Goal: Navigation & Orientation: Understand site structure

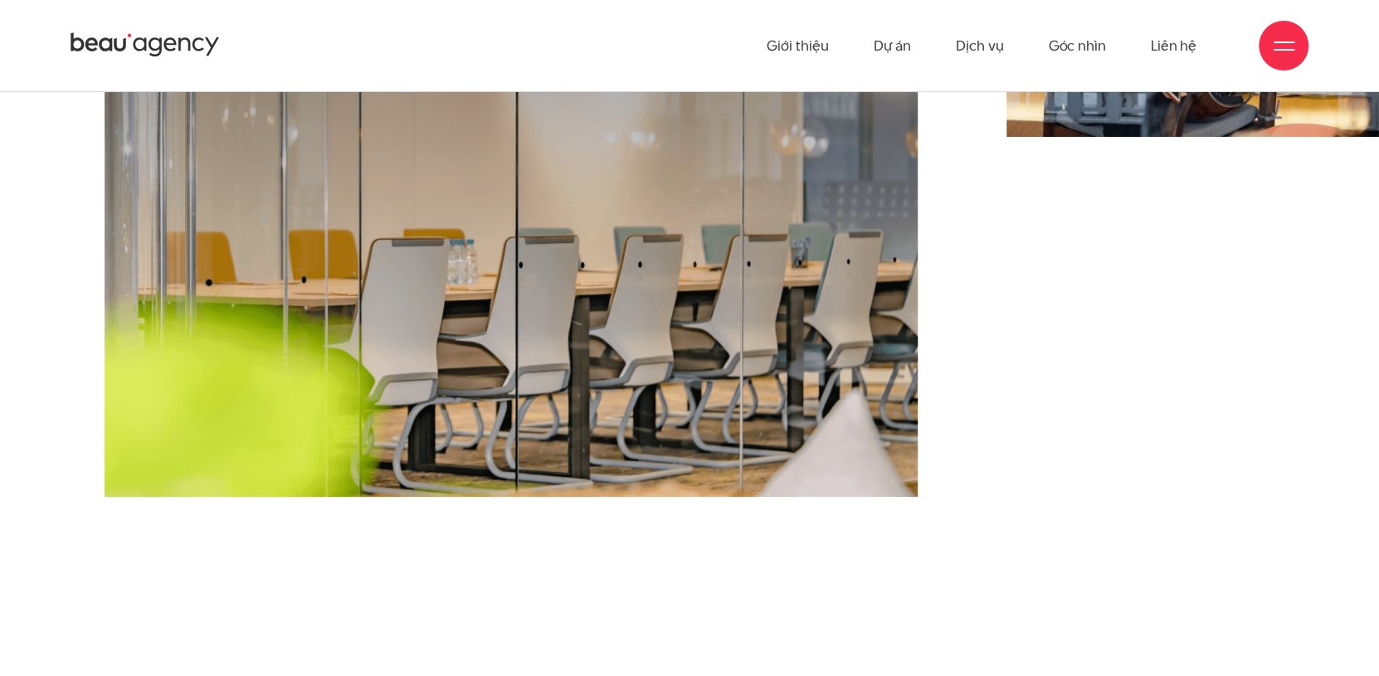
scroll to position [165, 0]
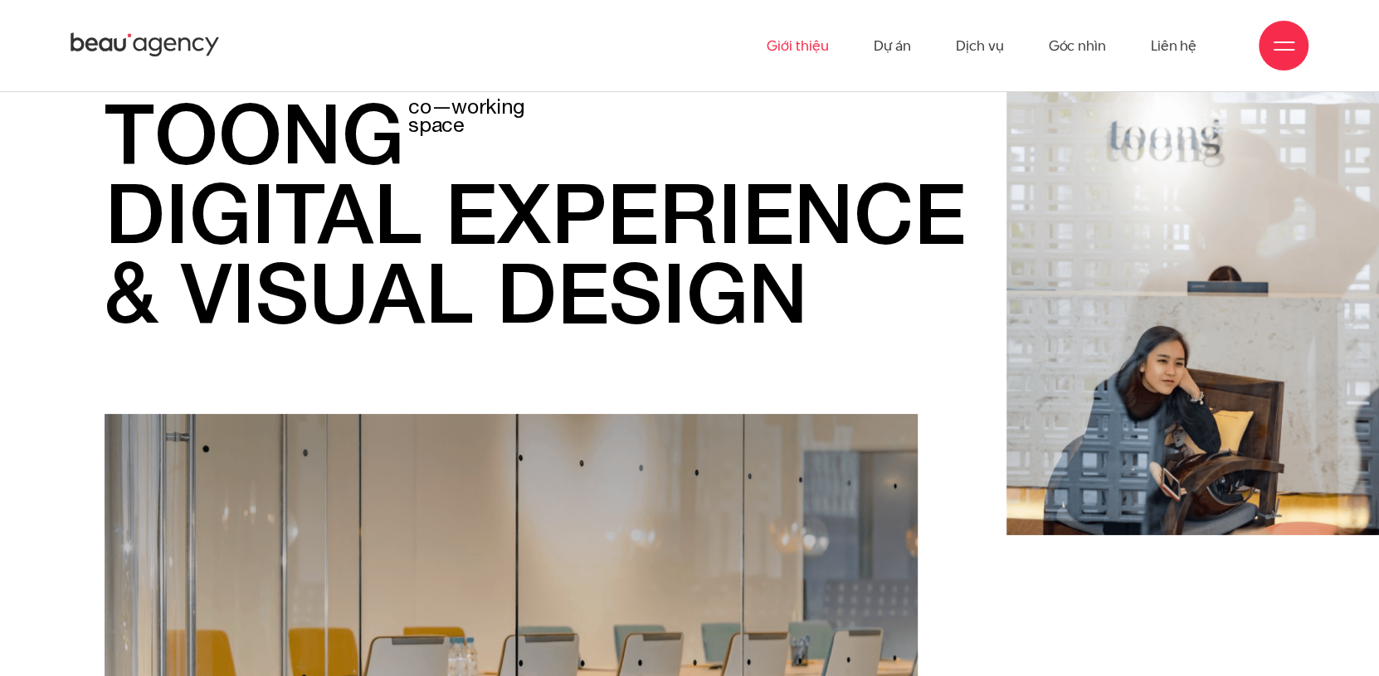
click at [786, 48] on link "Giới thiệu" at bounding box center [797, 45] width 61 height 91
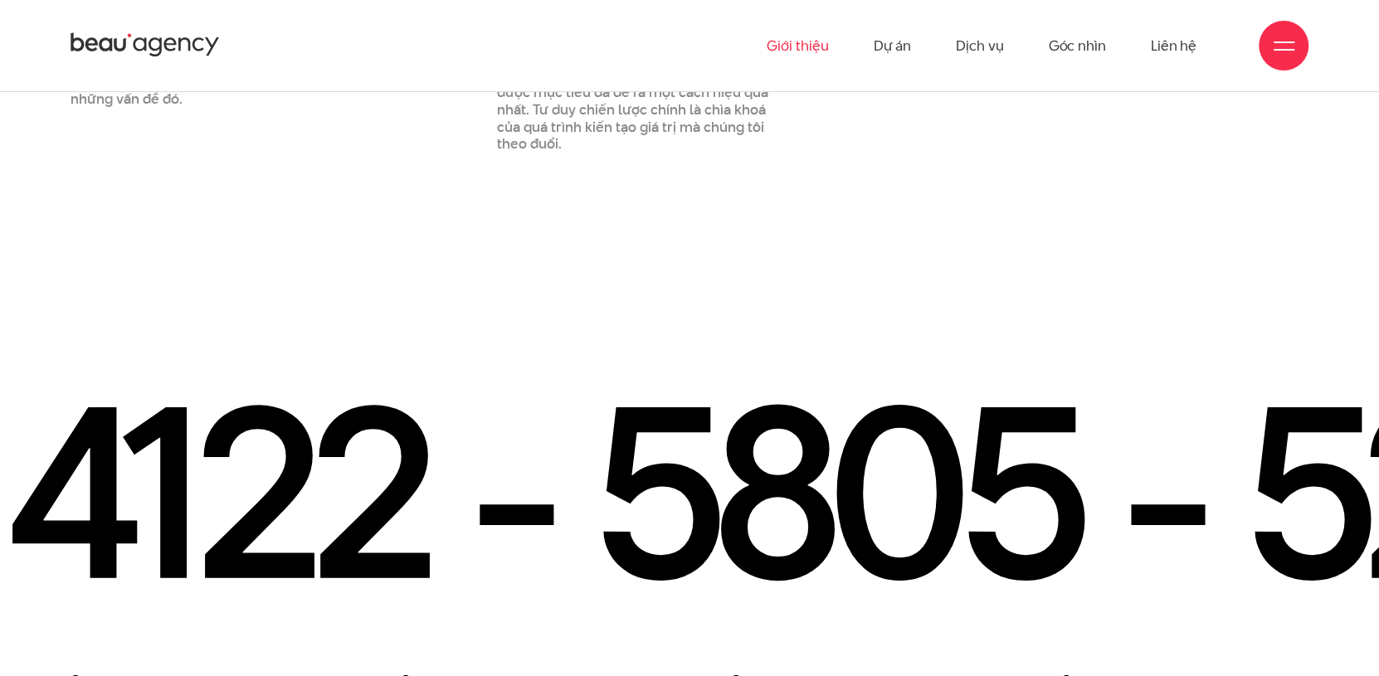
scroll to position [2572, 0]
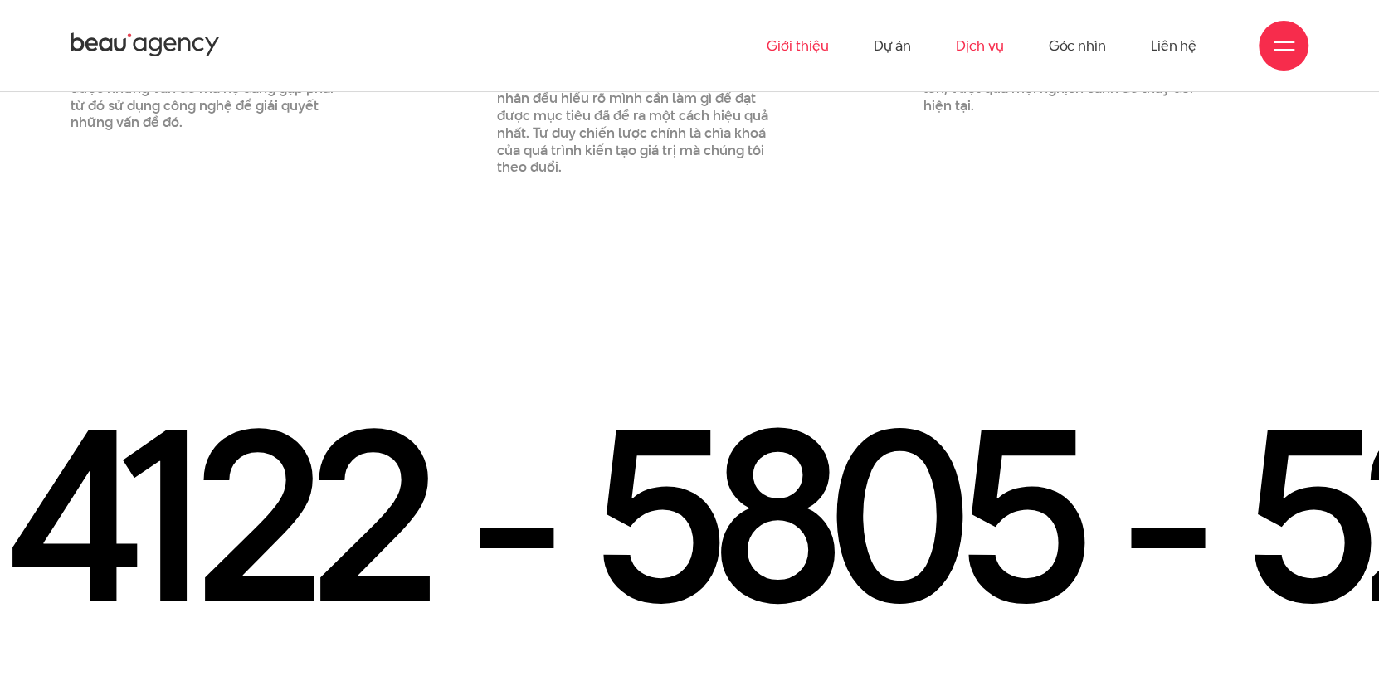
click at [976, 52] on link "Dịch vụ" at bounding box center [979, 45] width 47 height 91
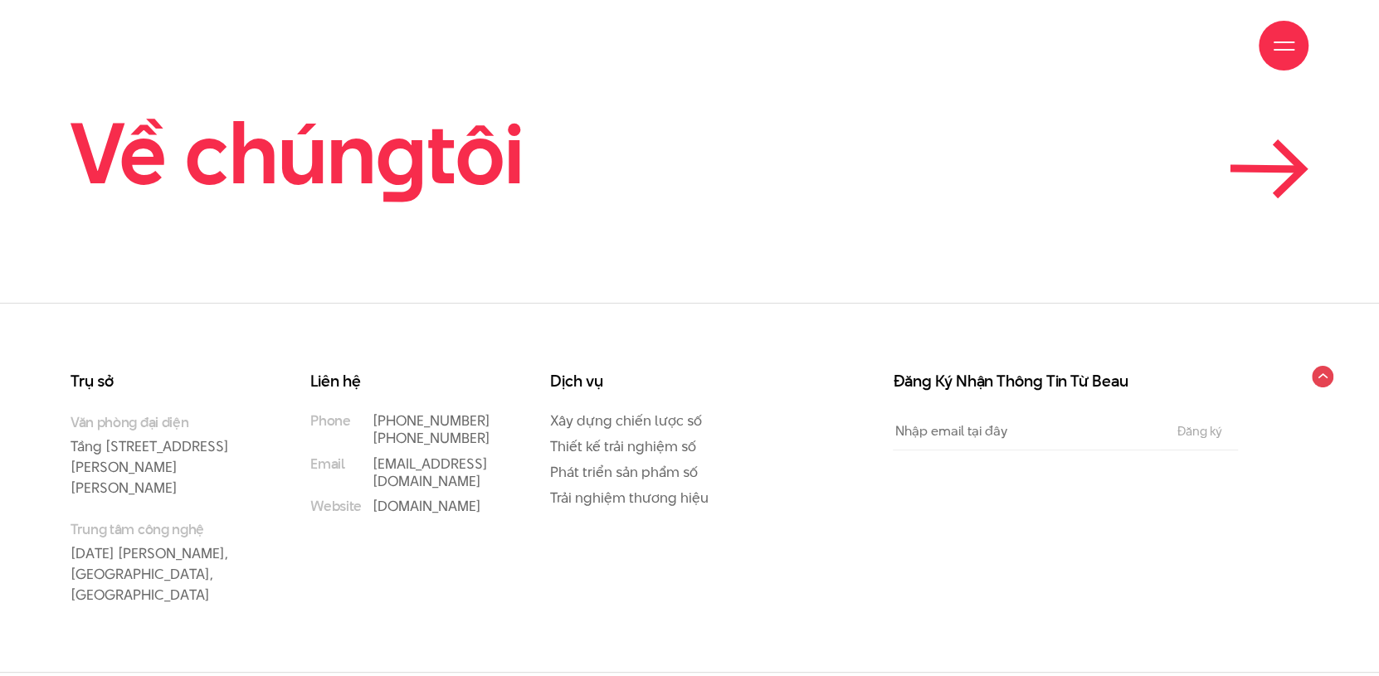
scroll to position [6889, 0]
